Goal: Task Accomplishment & Management: Manage account settings

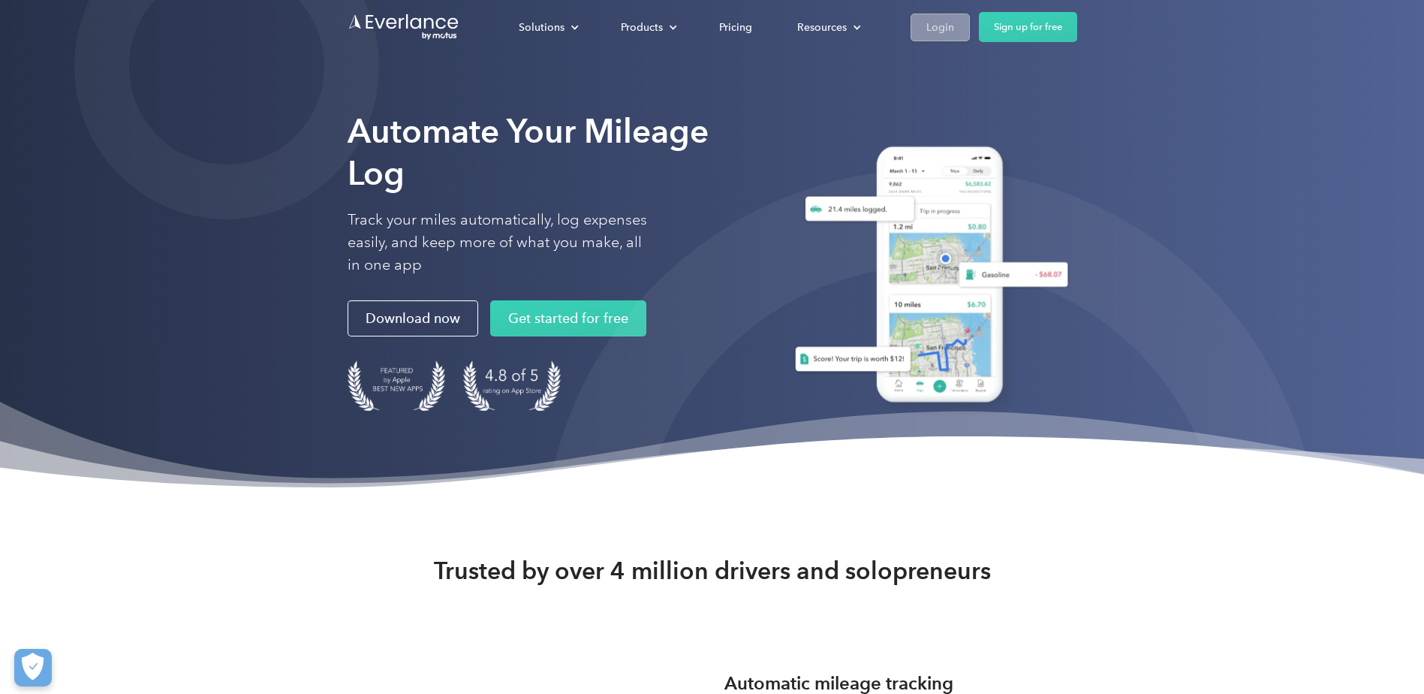
click at [940, 29] on div "Login" at bounding box center [940, 27] width 28 height 19
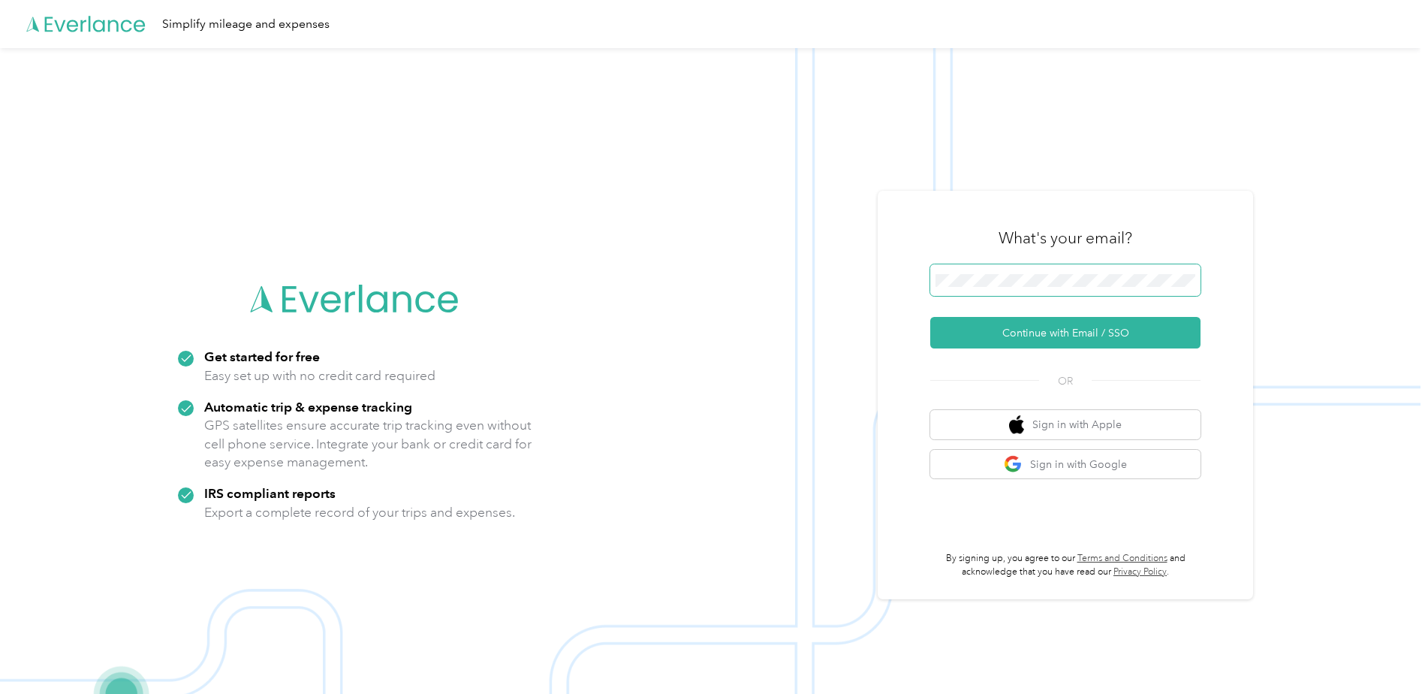
click at [813, 278] on div "Get started for free Easy set up with no credit card required Automatic trip & …" at bounding box center [710, 395] width 1420 height 694
click at [1076, 335] on button "Continue with Email / SSO" at bounding box center [1065, 333] width 270 height 32
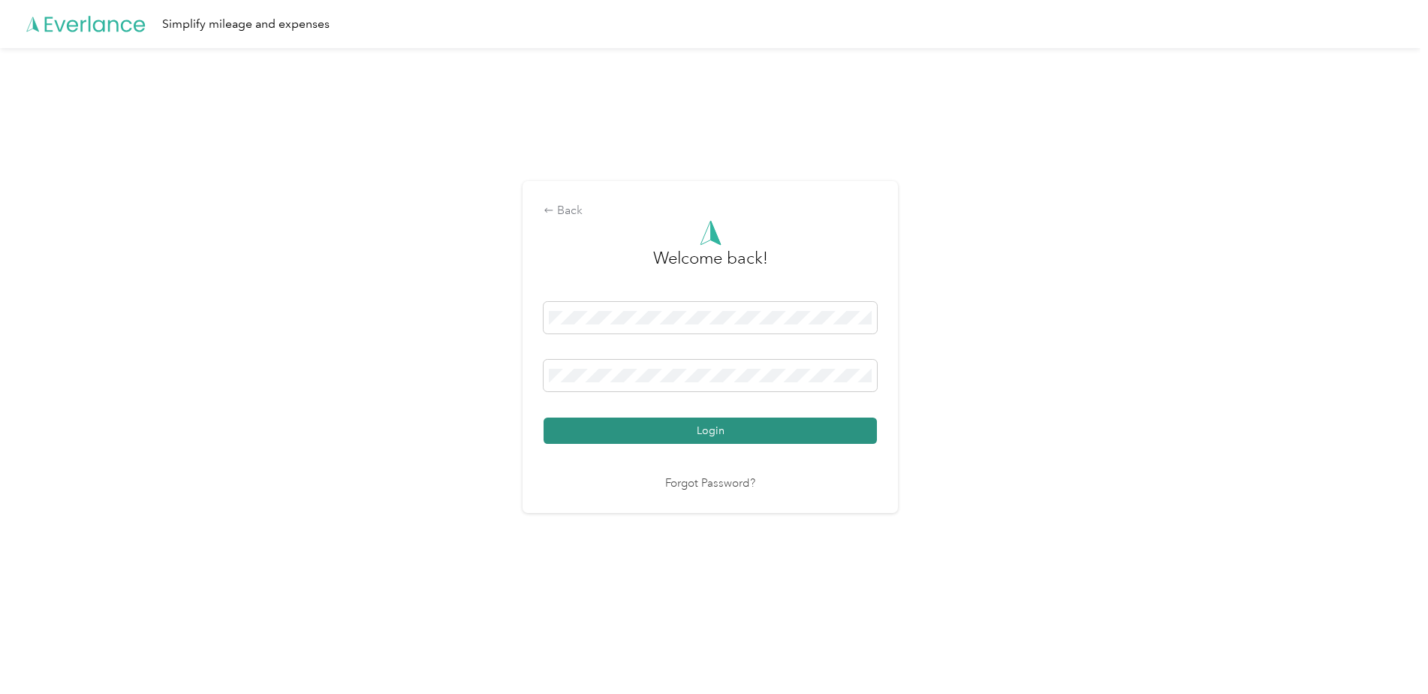
click at [724, 431] on button "Login" at bounding box center [709, 430] width 333 height 26
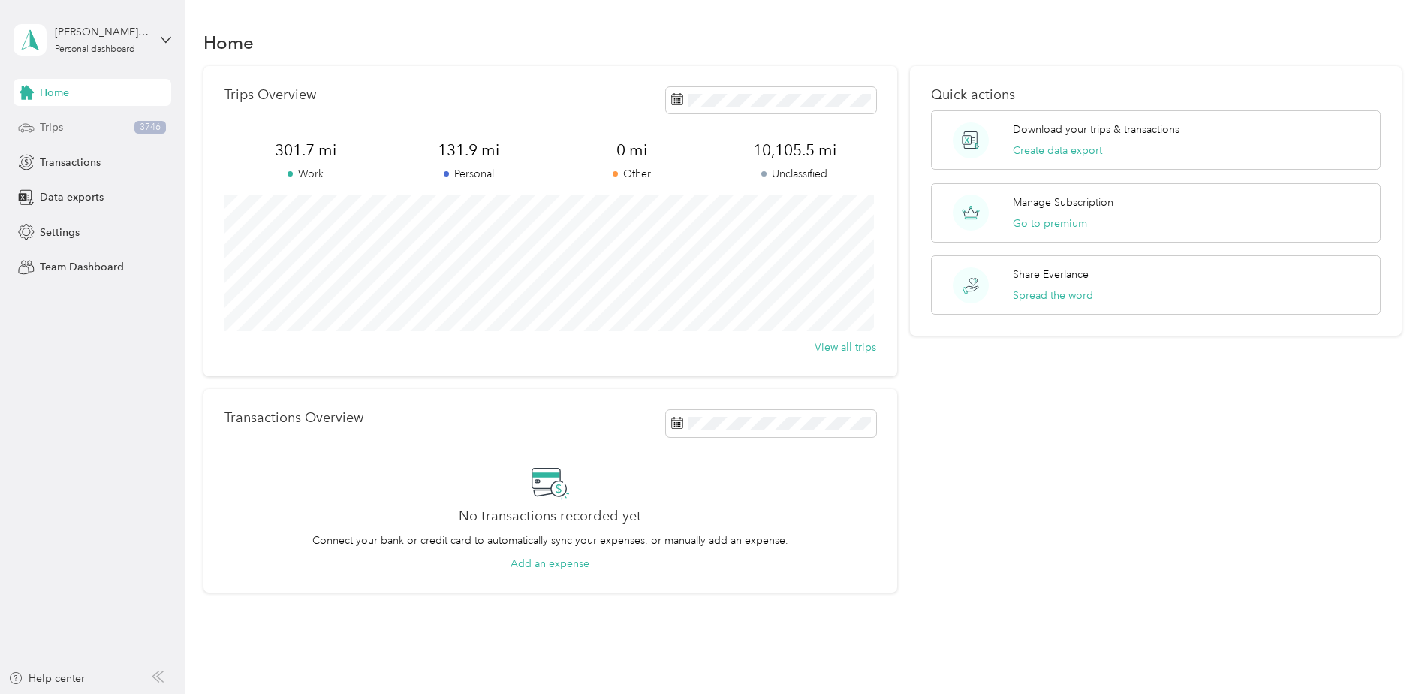
click at [104, 128] on div "Trips 3746" at bounding box center [93, 127] width 158 height 27
